Goal: Task Accomplishment & Management: Manage account settings

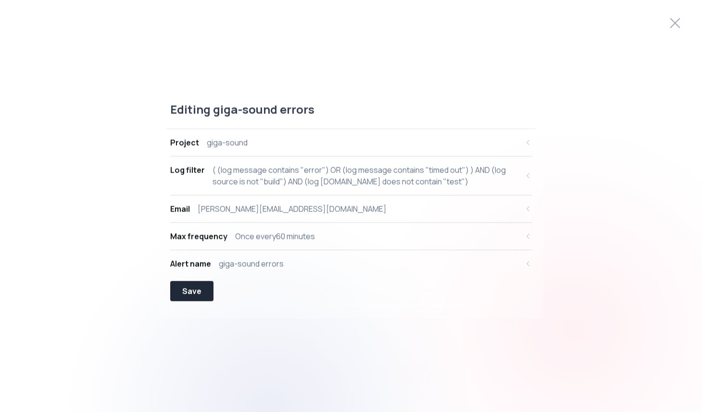
click at [336, 171] on div "( (log message contains "error") OR (log message contains "timed out") ) AND (l…" at bounding box center [365, 175] width 306 height 23
select select "message"
select select "CONTAINS"
select select "OR"
select select "message"
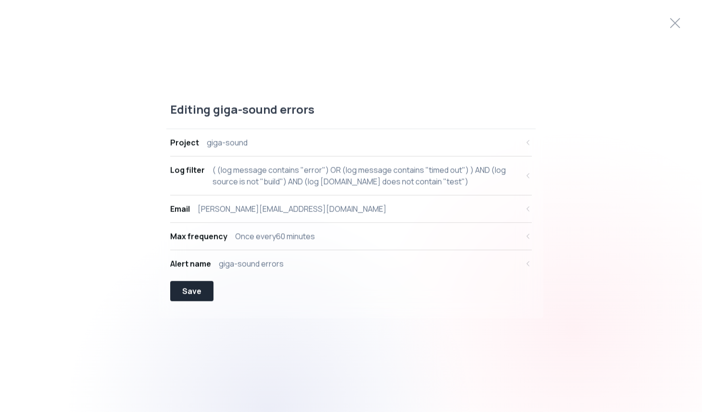
select select "CONTAINS"
select select "AND"
select select "source"
select select "NOT_EQUALS"
select select "build"
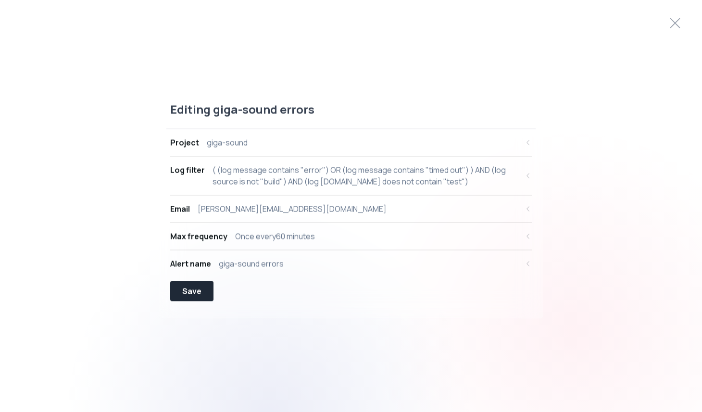
select select "AND"
select select "[DOMAIN_NAME]"
select select "NOT_CONTAINS"
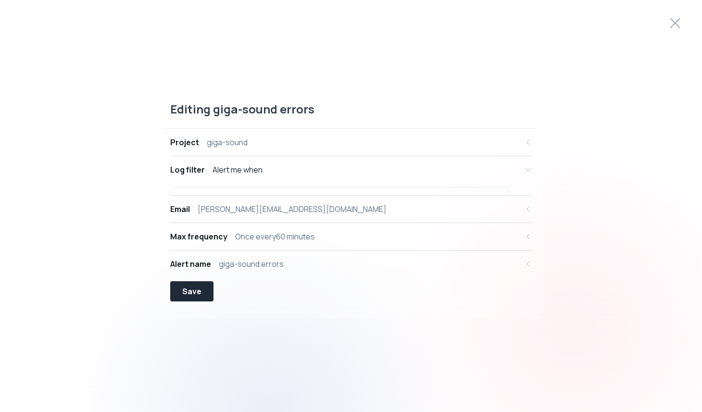
scroll to position [9, 0]
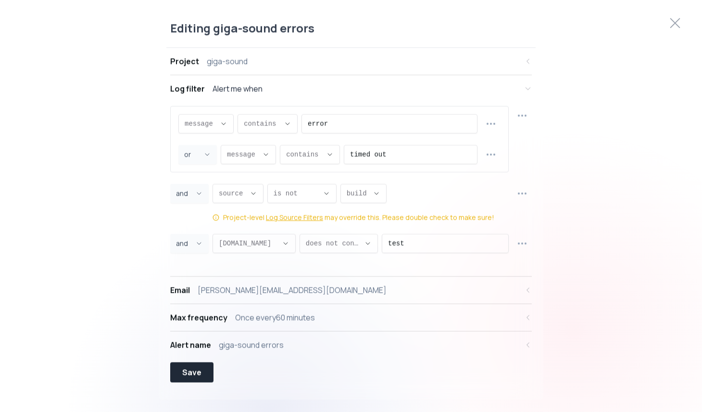
click at [525, 242] on icon "button" at bounding box center [522, 243] width 12 height 12
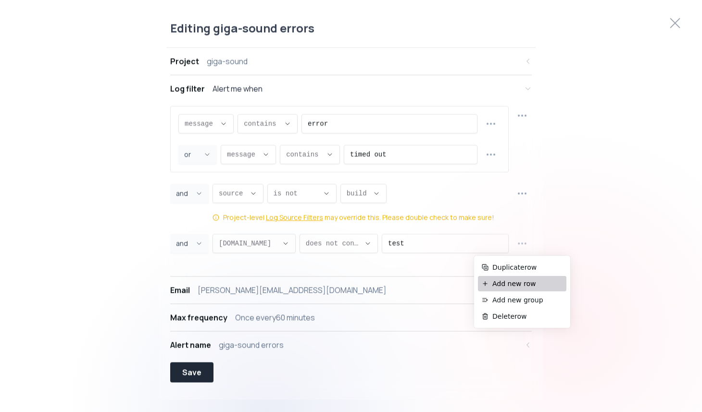
click at [517, 282] on span "Add new row" at bounding box center [527, 284] width 70 height 10
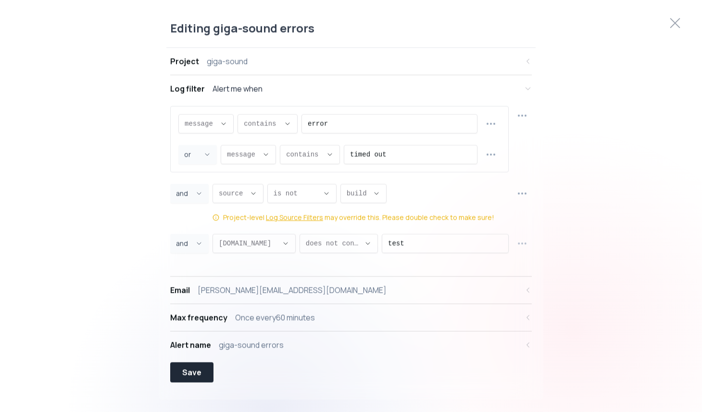
select select "AND"
select select "message"
select select "CONTAINS"
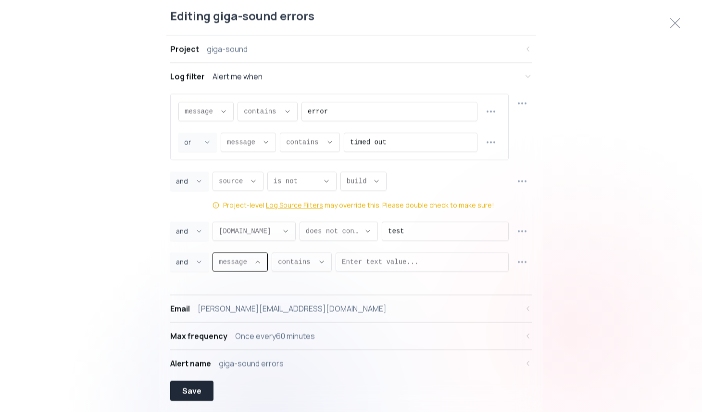
click at [242, 260] on span "message ," at bounding box center [234, 262] width 31 height 10
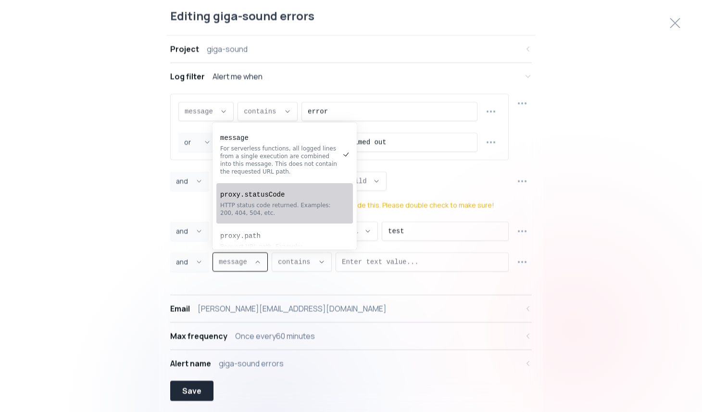
scroll to position [13, 0]
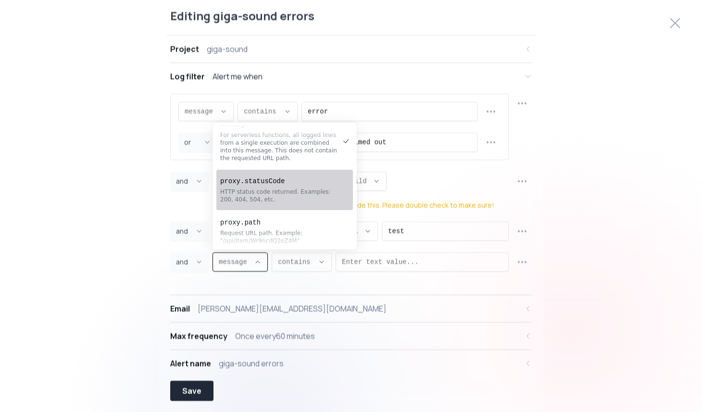
click at [322, 195] on div "HTTP status code returned. Examples: 200, 404, 504, etc." at bounding box center [279, 195] width 119 height 15
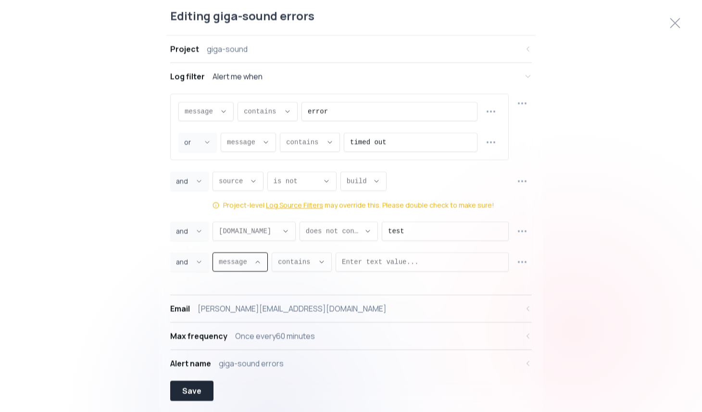
type input "proxy.statusCode"
select select "proxy.statusCode"
type input "EQUALS"
select select "EQUALS"
click at [324, 262] on span "is ," at bounding box center [333, 262] width 27 height 10
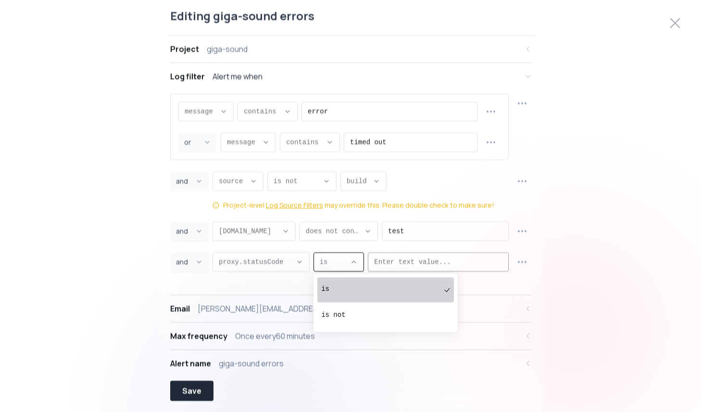
click at [406, 260] on input "Enter text value..." at bounding box center [438, 261] width 128 height 18
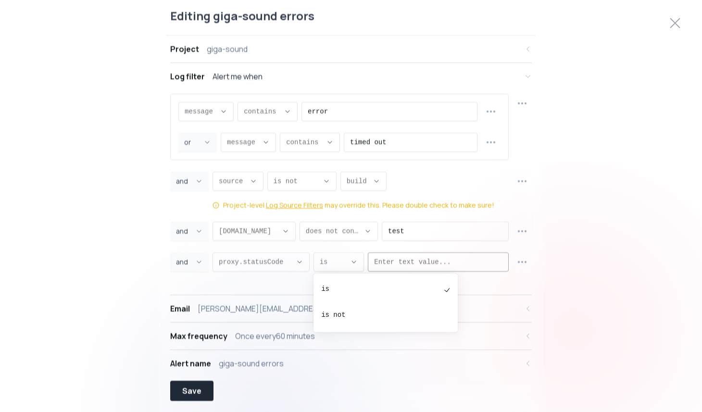
click at [428, 259] on input "Enter text value..." at bounding box center [438, 261] width 128 height 18
type input "4"
click at [357, 266] on button "is ," at bounding box center [338, 261] width 51 height 19
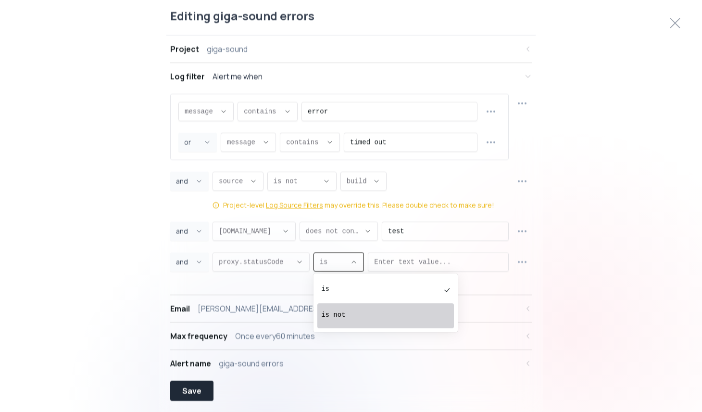
click at [347, 308] on div "is not" at bounding box center [380, 315] width 119 height 19
type input "NOT_EQUALS"
select select "NOT_EQUALS"
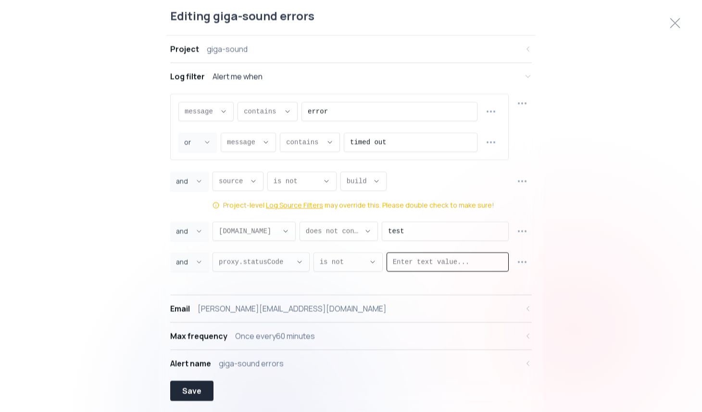
click at [404, 259] on input "Enter text value..." at bounding box center [448, 261] width 110 height 18
type input "2"
click at [255, 263] on span "proxy.statusCode ," at bounding box center [255, 262] width 73 height 10
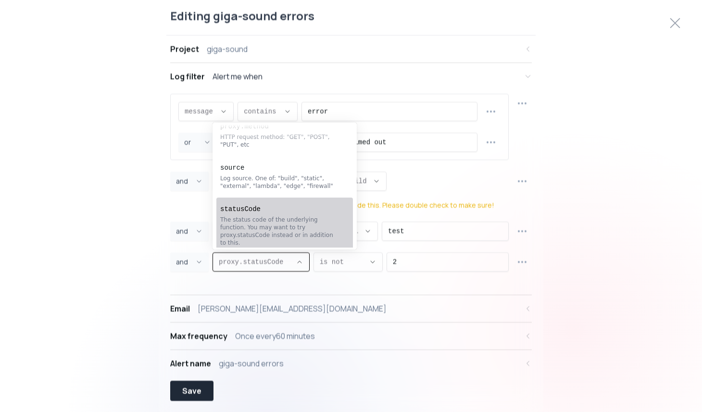
scroll to position [0, 0]
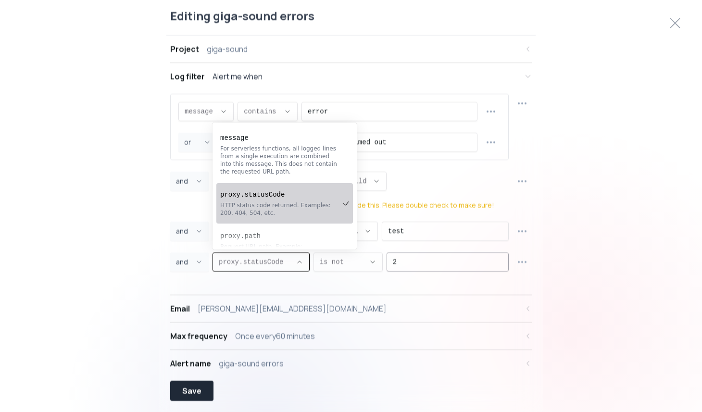
click at [426, 267] on input "2" at bounding box center [448, 261] width 110 height 18
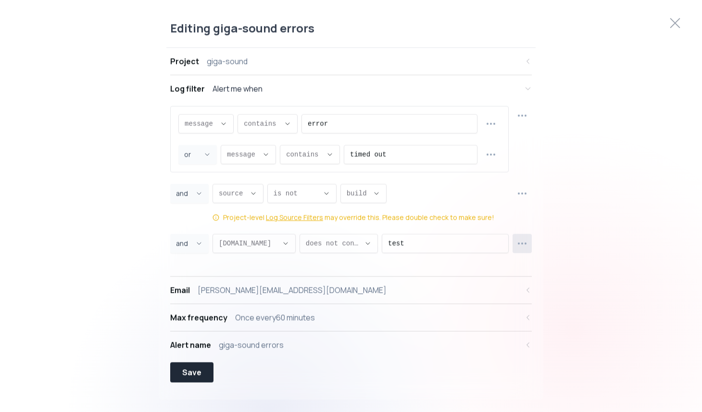
click at [523, 242] on icon "button" at bounding box center [522, 243] width 12 height 12
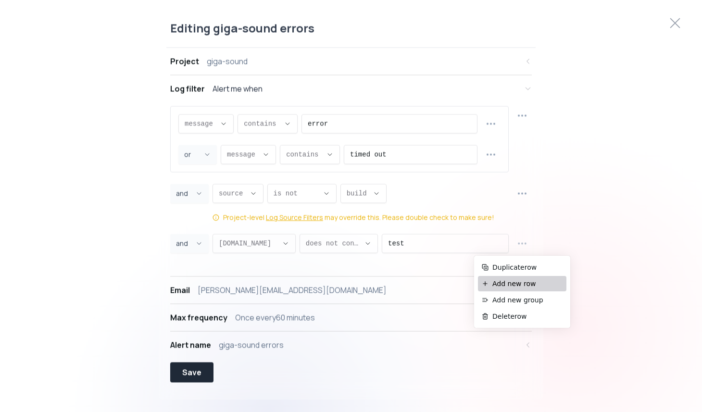
click at [509, 284] on span "Add new row" at bounding box center [527, 284] width 70 height 10
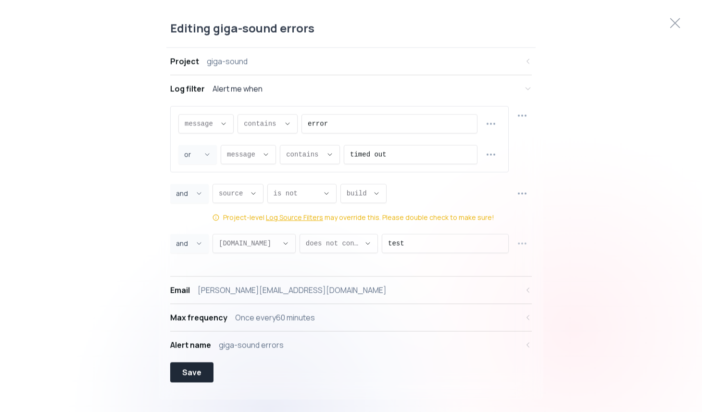
select select "AND"
select select "message"
select select "CONTAINS"
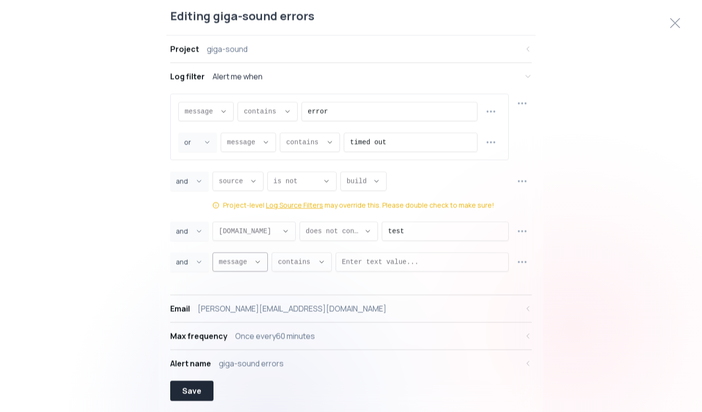
click at [255, 261] on icon "Descriptive Select" at bounding box center [258, 262] width 8 height 8
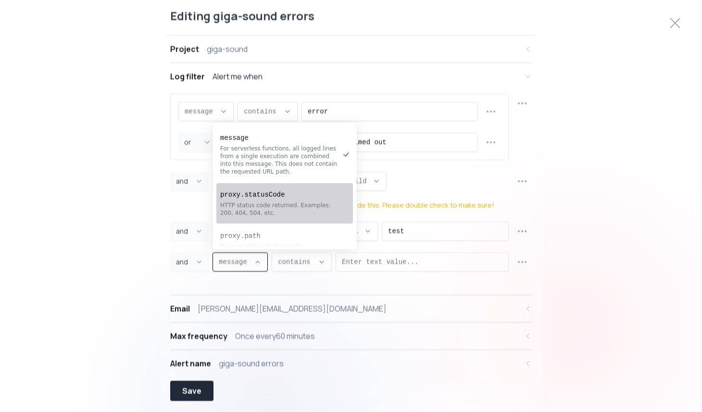
scroll to position [19, 0]
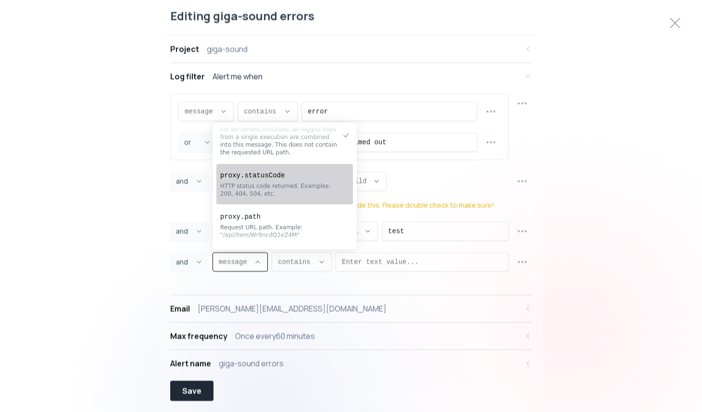
click at [311, 190] on div "HTTP status code returned. Examples: 200, 404, 504, etc." at bounding box center [279, 189] width 119 height 15
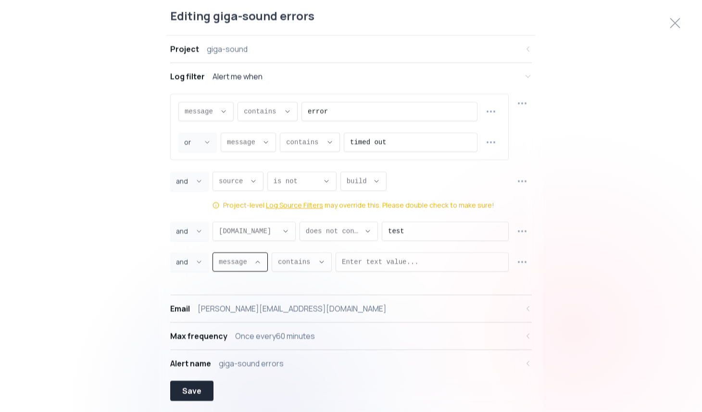
type input "proxy.statusCode"
select select "proxy.statusCode"
type input "EQUALS"
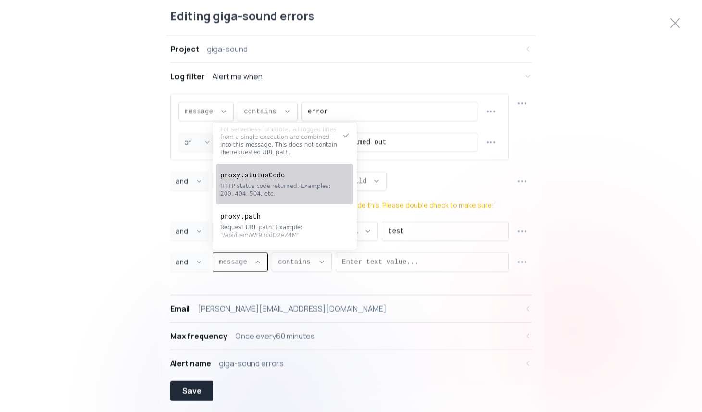
select select "EQUALS"
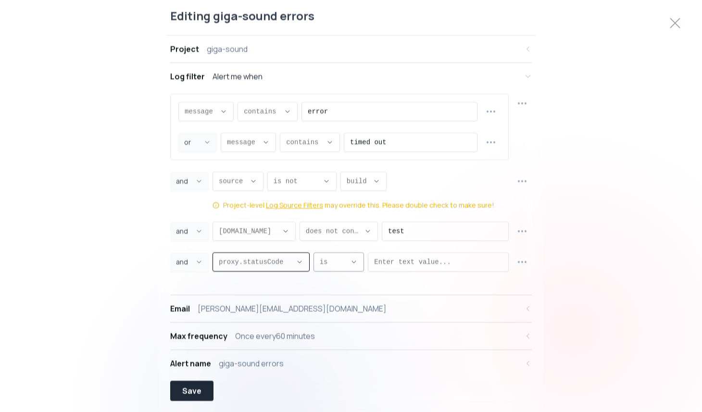
click at [357, 263] on icon "Descriptive Select" at bounding box center [354, 262] width 8 height 8
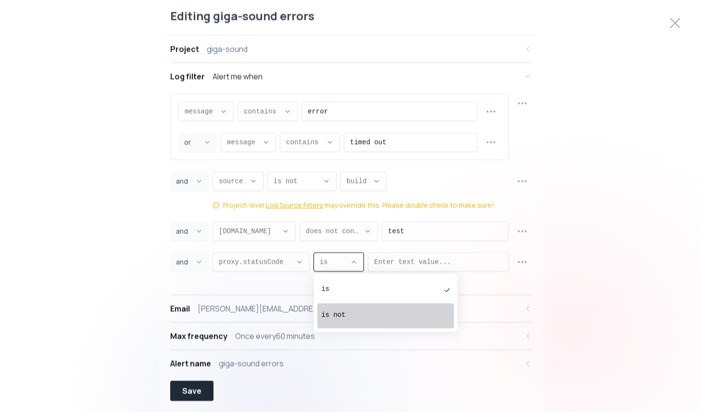
click at [349, 316] on pre "is not" at bounding box center [380, 315] width 119 height 10
type input "NOT_EQUALS"
select select "NOT_EQUALS"
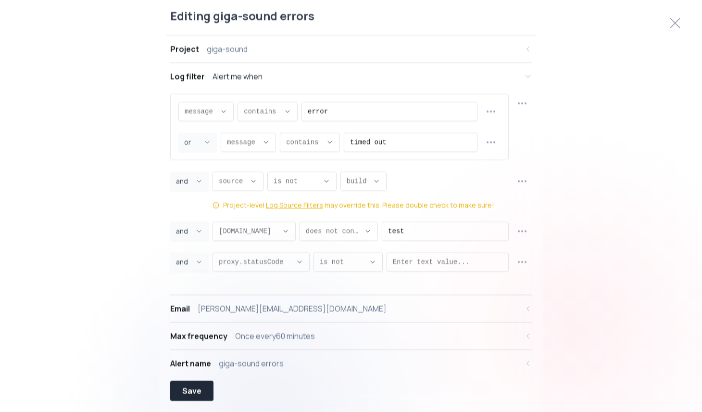
scroll to position [9, 0]
click at [422, 265] on input "Enter text value..." at bounding box center [448, 261] width 110 height 18
type input "200"
click at [516, 253] on button "button" at bounding box center [521, 261] width 19 height 19
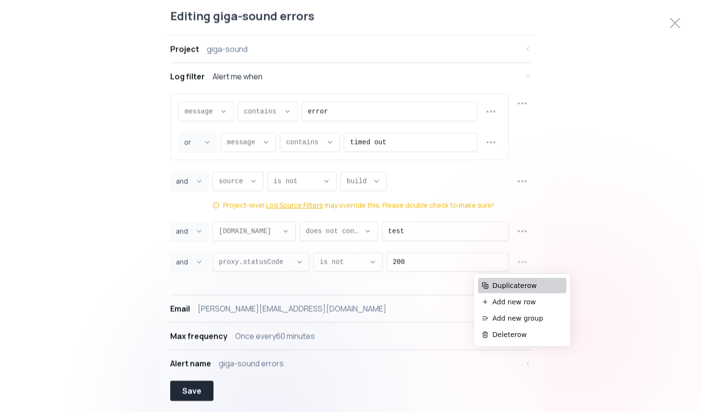
click at [518, 285] on span "Duplicate row" at bounding box center [527, 286] width 70 height 10
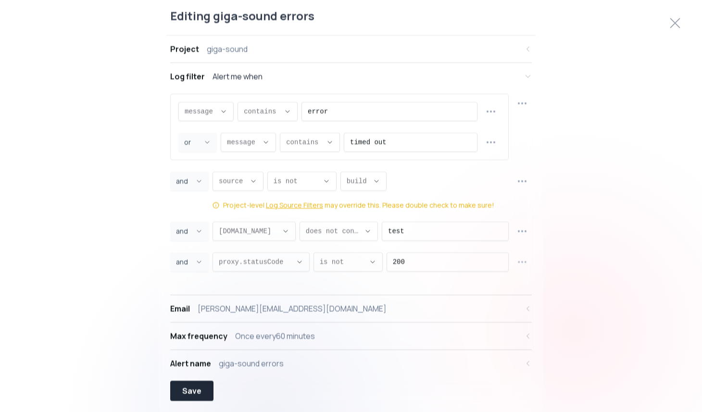
select select "AND"
select select "proxy.statusCode"
select select "NOT_EQUALS"
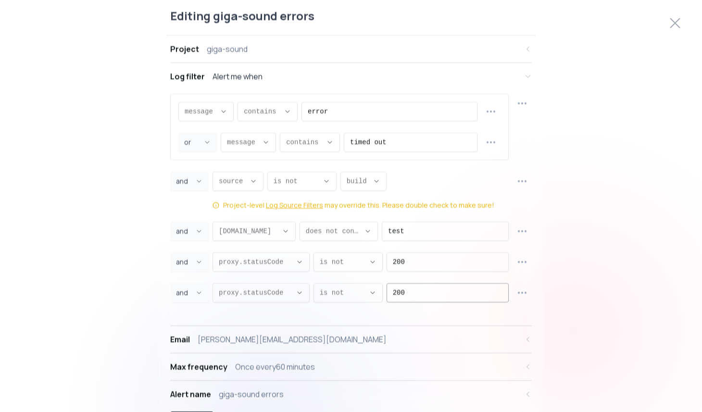
click at [419, 292] on input "200" at bounding box center [448, 292] width 110 height 18
type input "2"
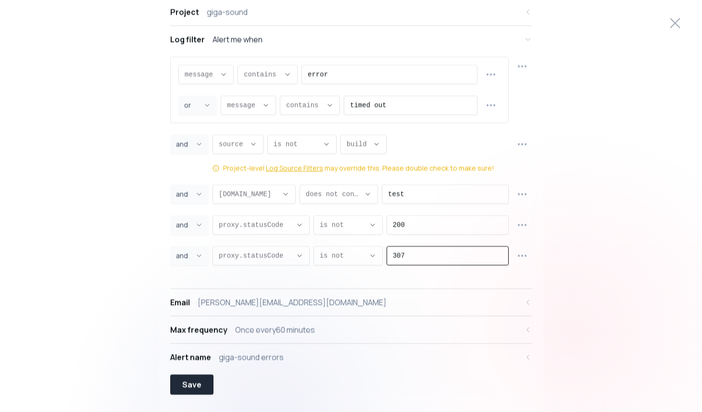
type input "307"
click at [352, 302] on div "Email [PERSON_NAME][EMAIL_ADDRESS][DOMAIN_NAME]" at bounding box center [344, 302] width 348 height 12
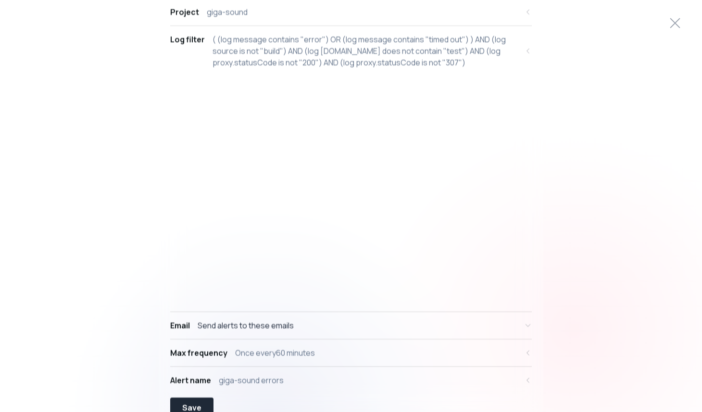
scroll to position [0, 0]
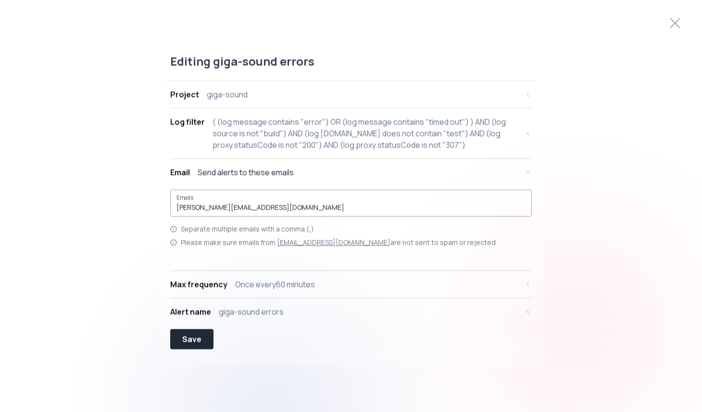
click at [291, 203] on input "[PERSON_NAME][EMAIL_ADDRESS][DOMAIN_NAME]" at bounding box center [350, 207] width 349 height 10
click at [133, 262] on div "Editing giga-sound errors Project giga-sound Log filter ( (log message contains…" at bounding box center [351, 206] width 702 height 328
click at [193, 337] on div "Save" at bounding box center [191, 339] width 19 height 12
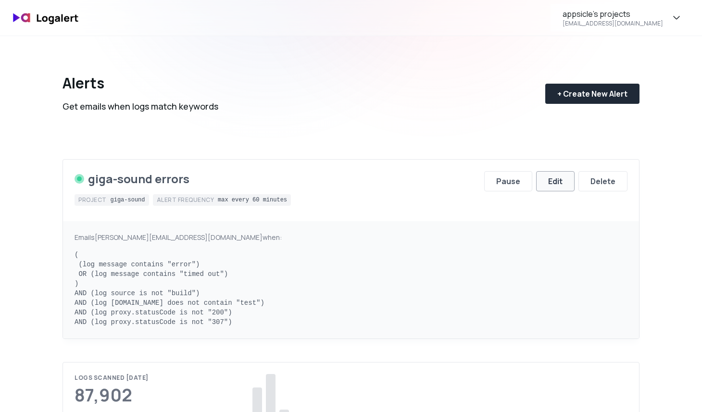
click at [551, 182] on div "Edit" at bounding box center [555, 181] width 14 height 12
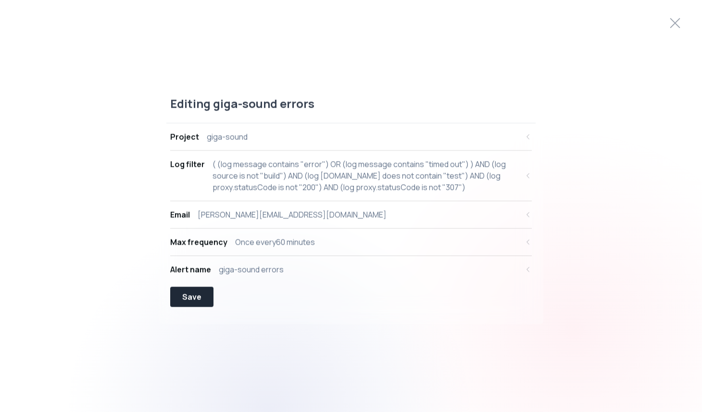
click at [338, 213] on div "Email [PERSON_NAME][EMAIL_ADDRESS][DOMAIN_NAME]" at bounding box center [344, 215] width 348 height 12
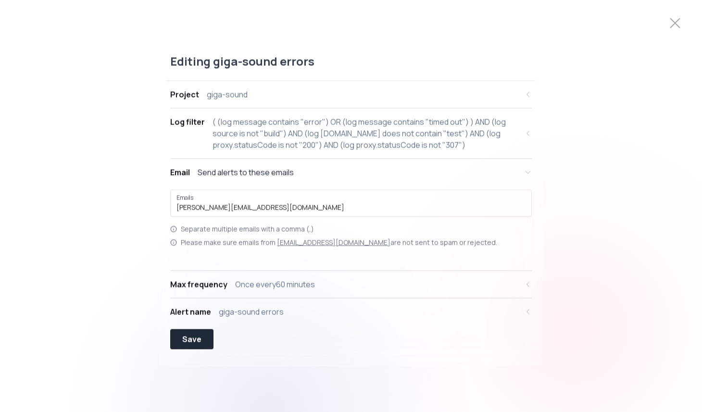
click at [245, 178] on button "Email Send alerts to these emails" at bounding box center [350, 172] width 361 height 27
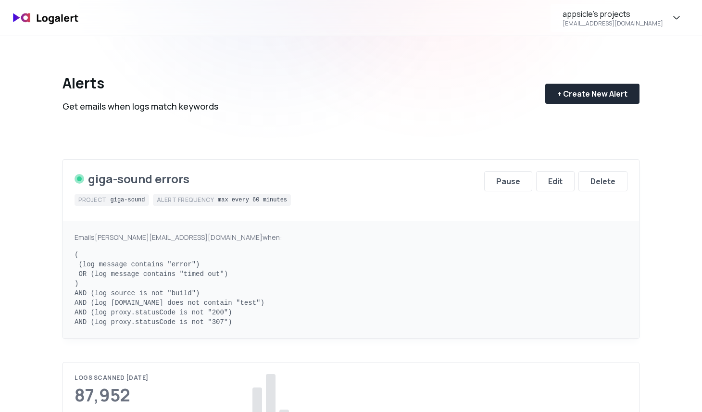
click at [61, 11] on img at bounding box center [46, 18] width 77 height 23
